Goal: Information Seeking & Learning: Learn about a topic

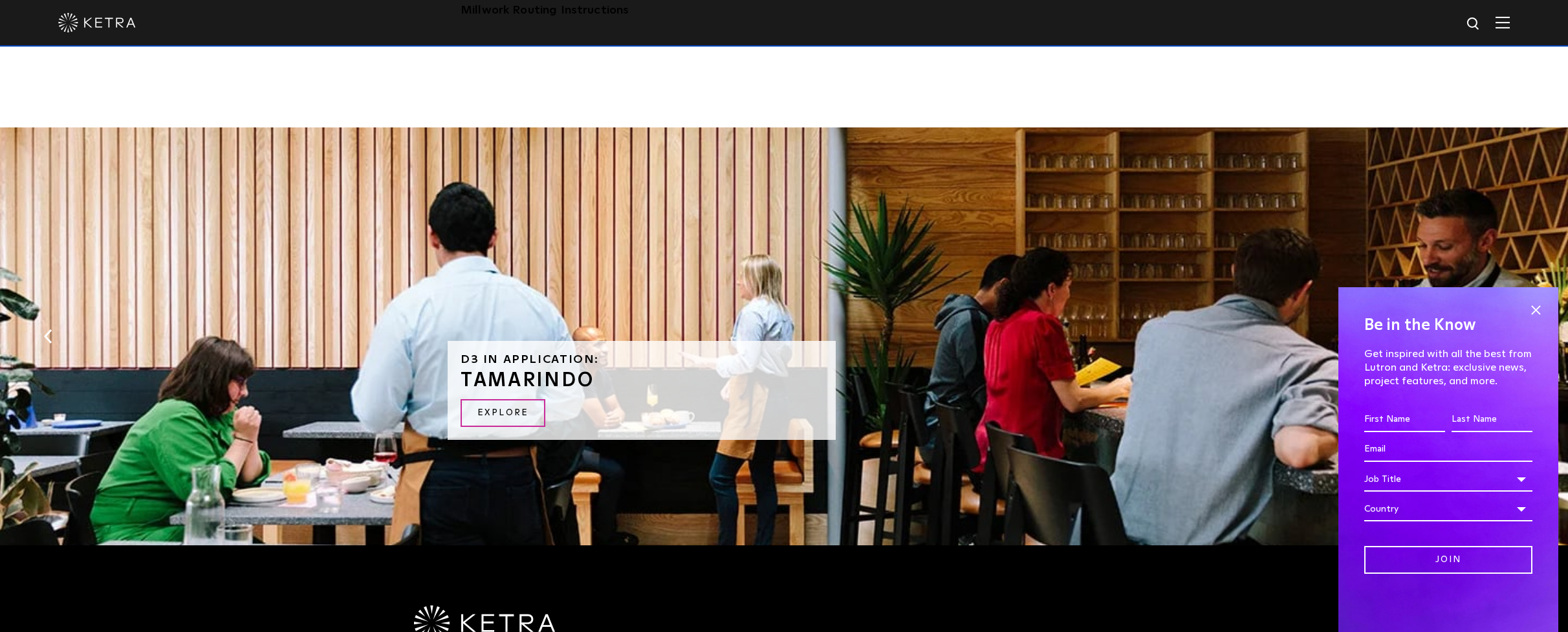
scroll to position [2774, 0]
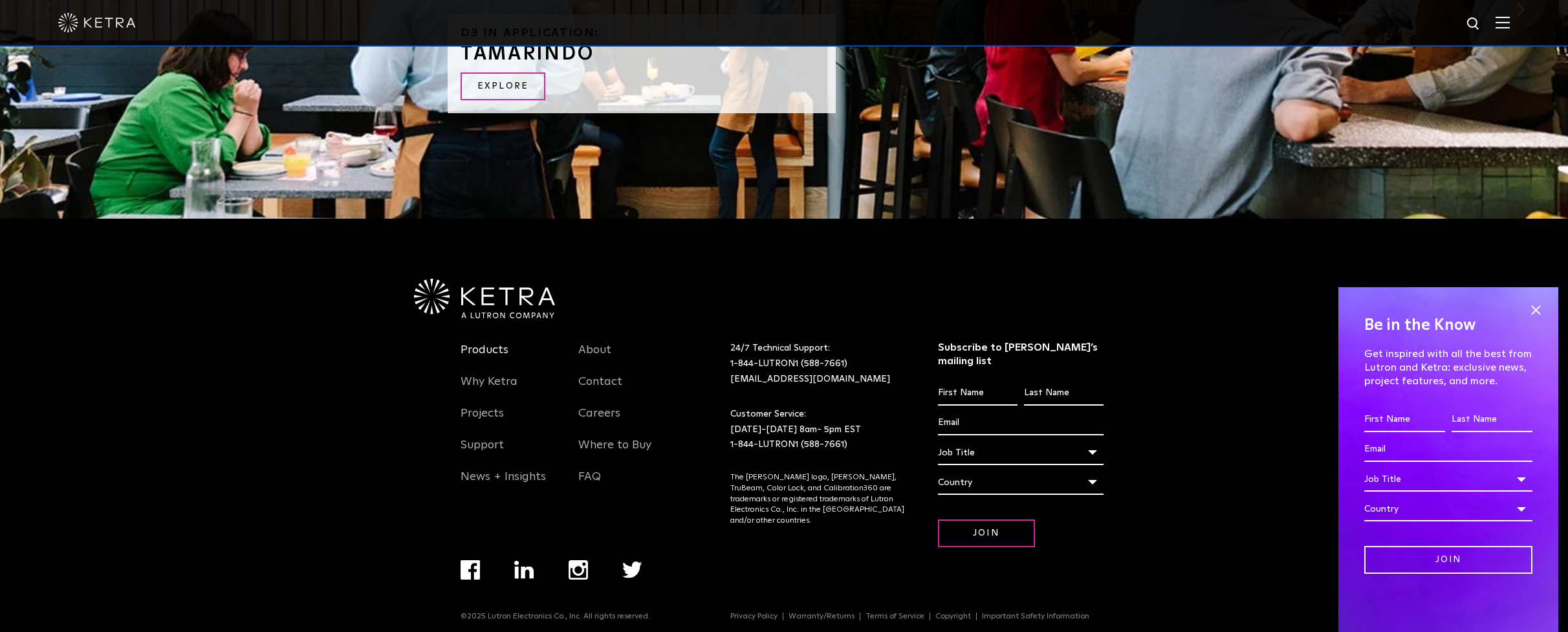
click at [496, 356] on link "Products" at bounding box center [484, 358] width 48 height 30
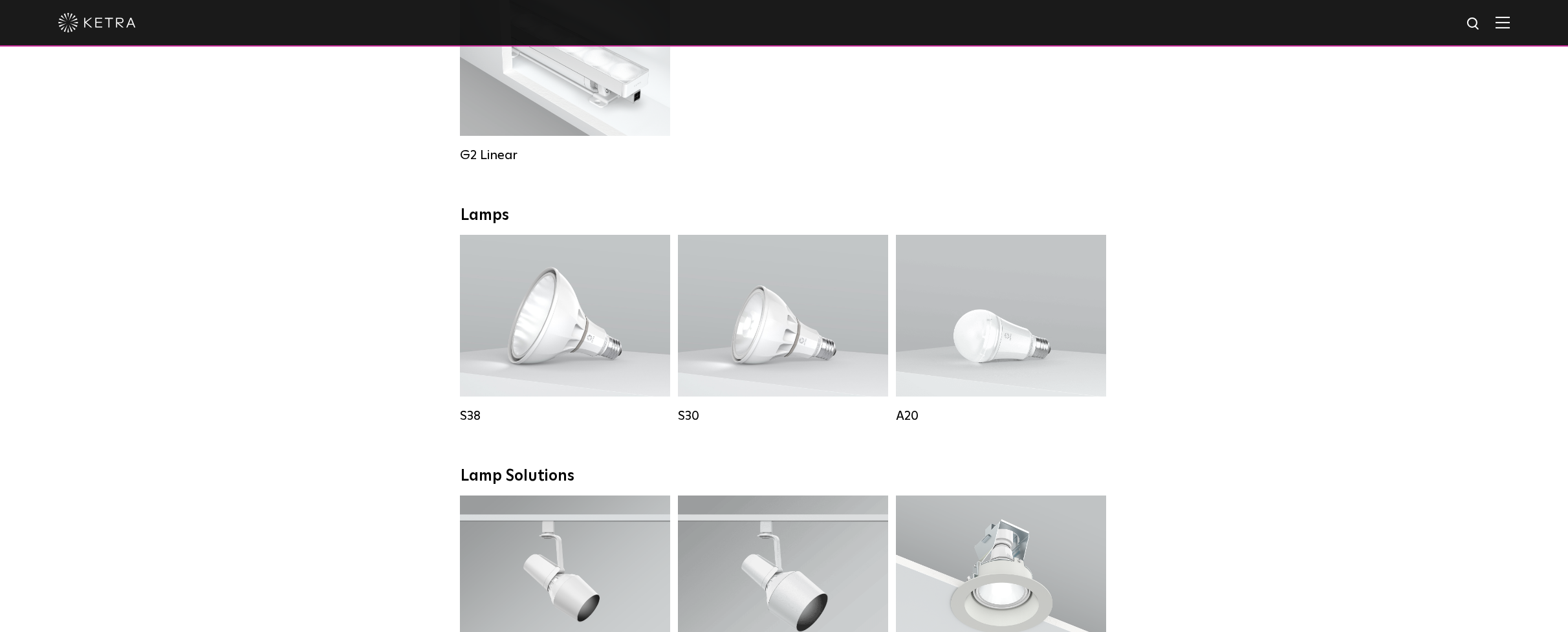
scroll to position [765, 0]
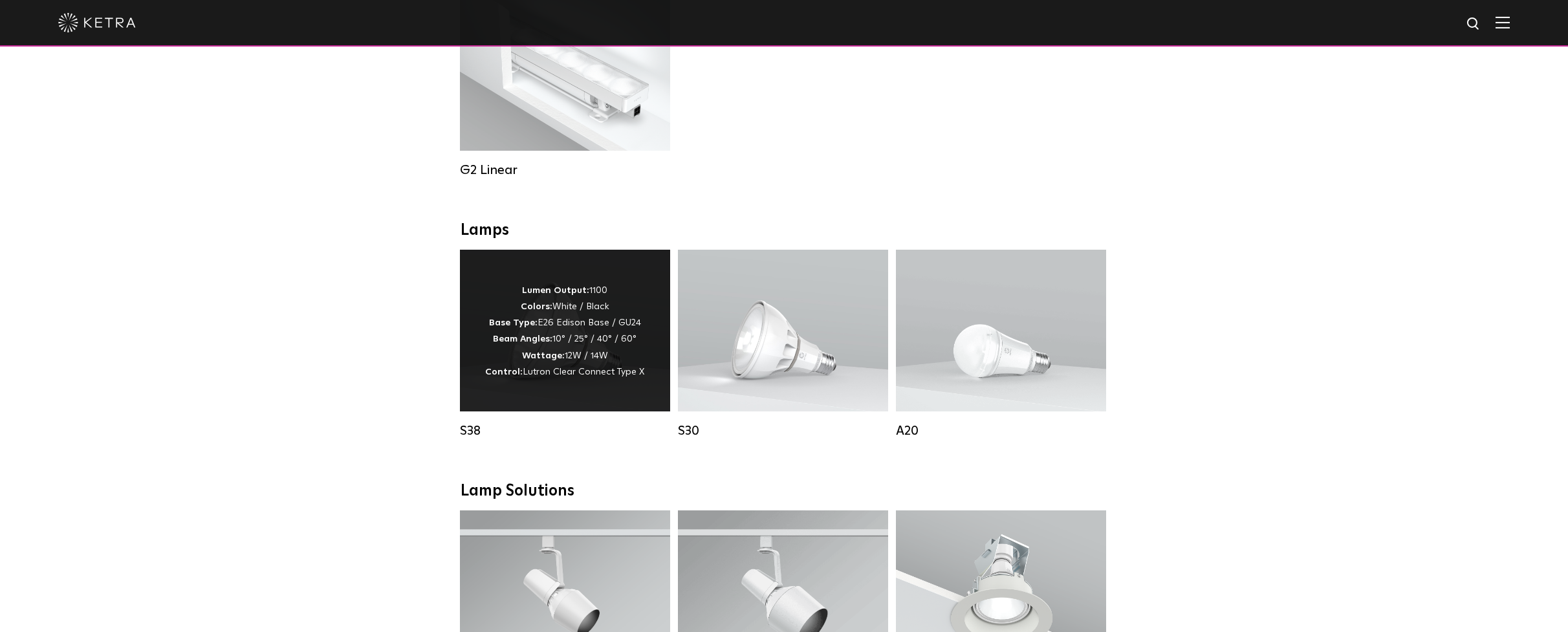
click at [625, 394] on div "Lumen Output: 1100 Colors: White / Black Base Type: E26 Edison Base / GU24 Beam…" at bounding box center [565, 330] width 210 height 162
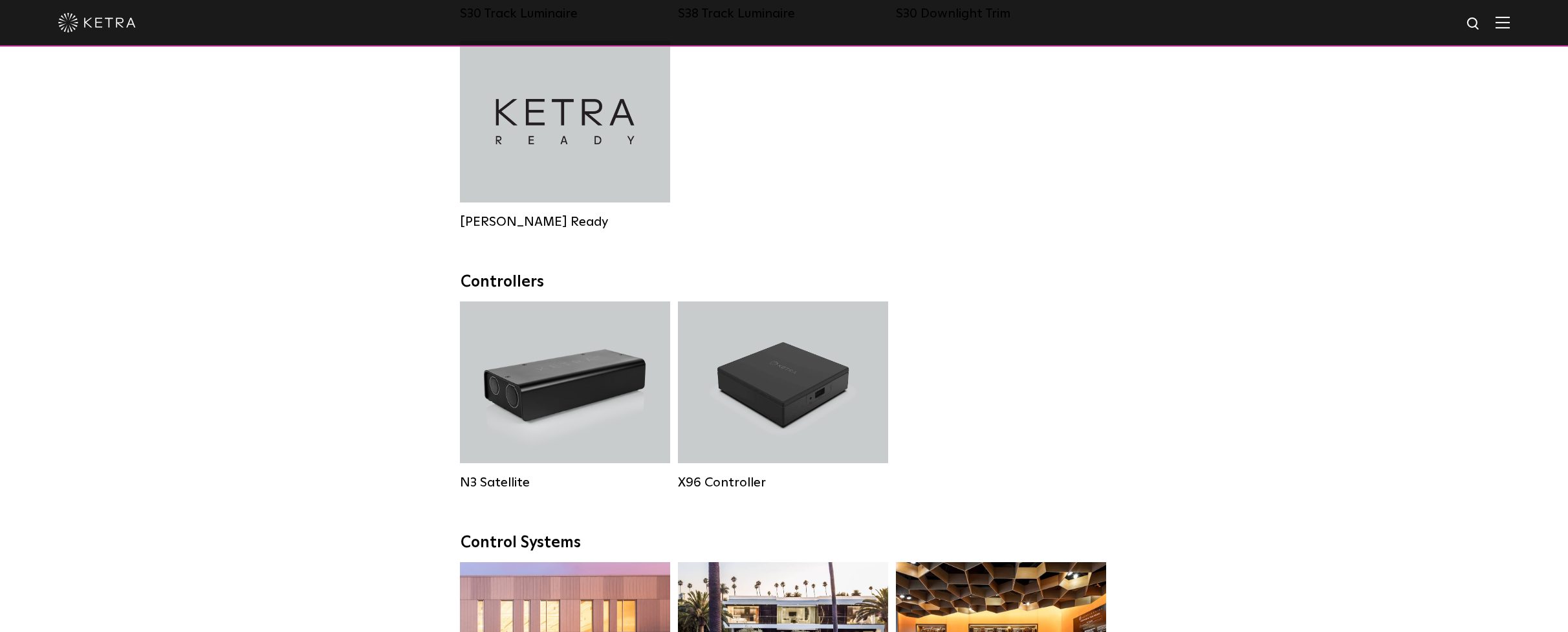
scroll to position [765, 0]
